Goal: Find specific page/section: Find specific page/section

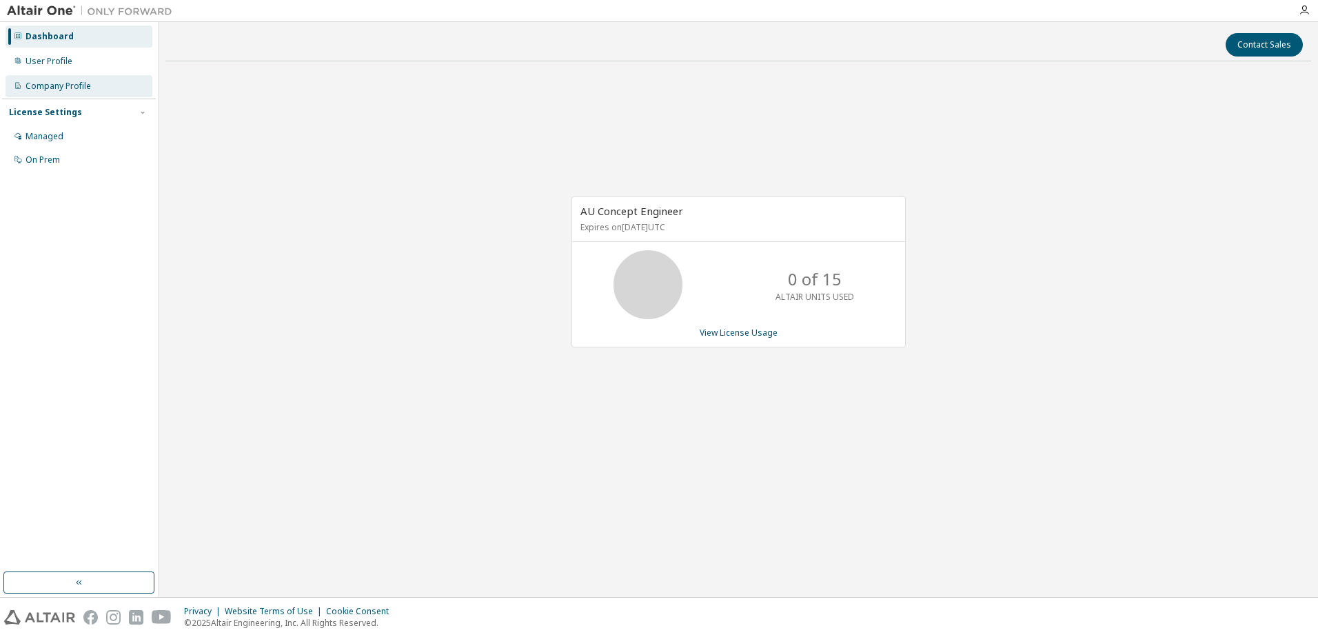
click at [50, 79] on div "Company Profile" at bounding box center [79, 86] width 147 height 22
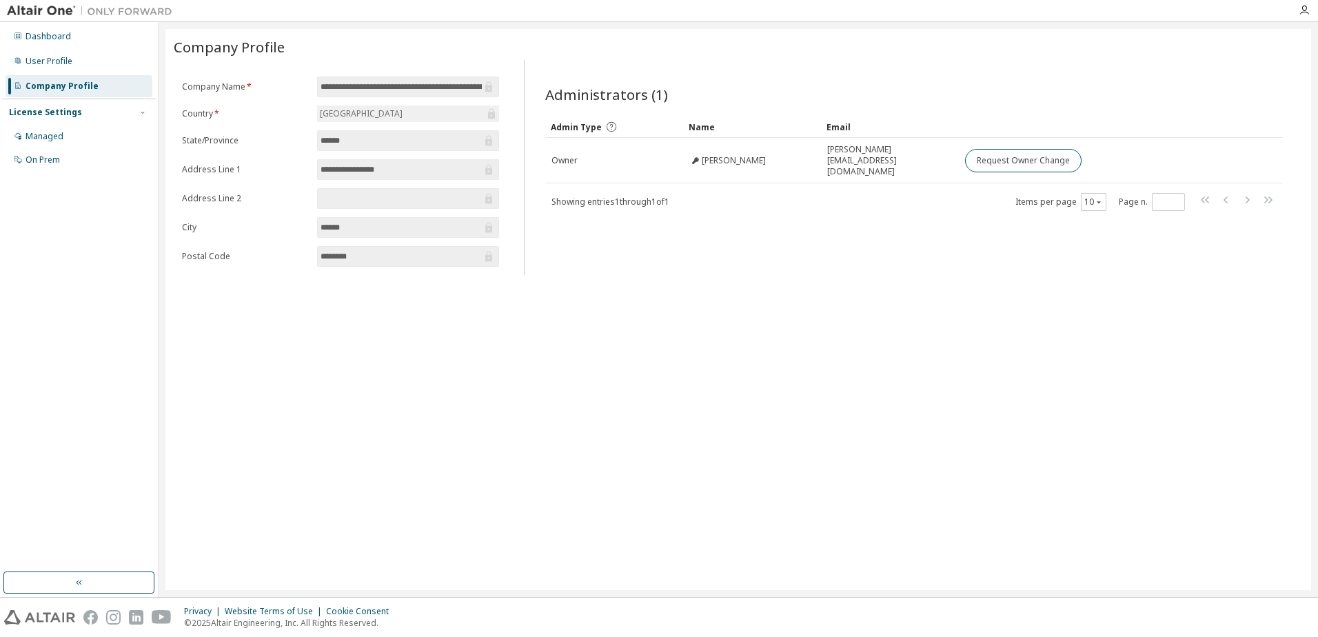
click at [51, 77] on div "Company Profile" at bounding box center [79, 86] width 147 height 22
click at [60, 61] on div "User Profile" at bounding box center [49, 61] width 47 height 11
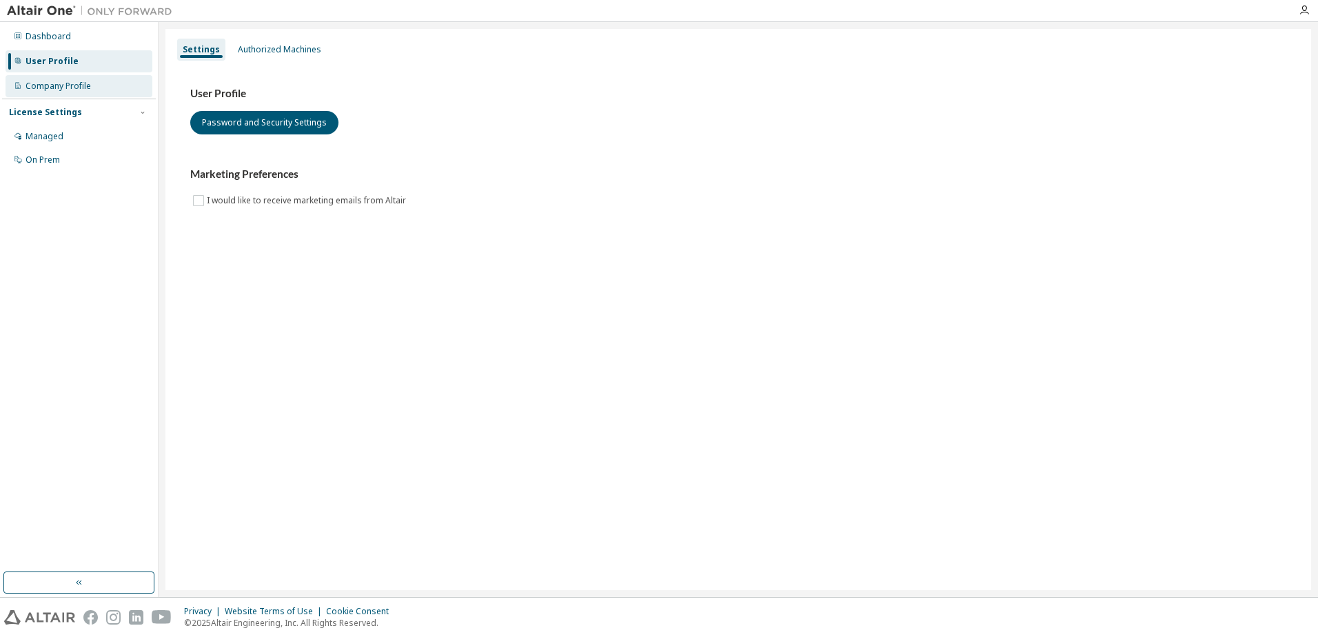
click at [59, 81] on div "Company Profile" at bounding box center [59, 86] width 66 height 11
